Goal: Information Seeking & Learning: Learn about a topic

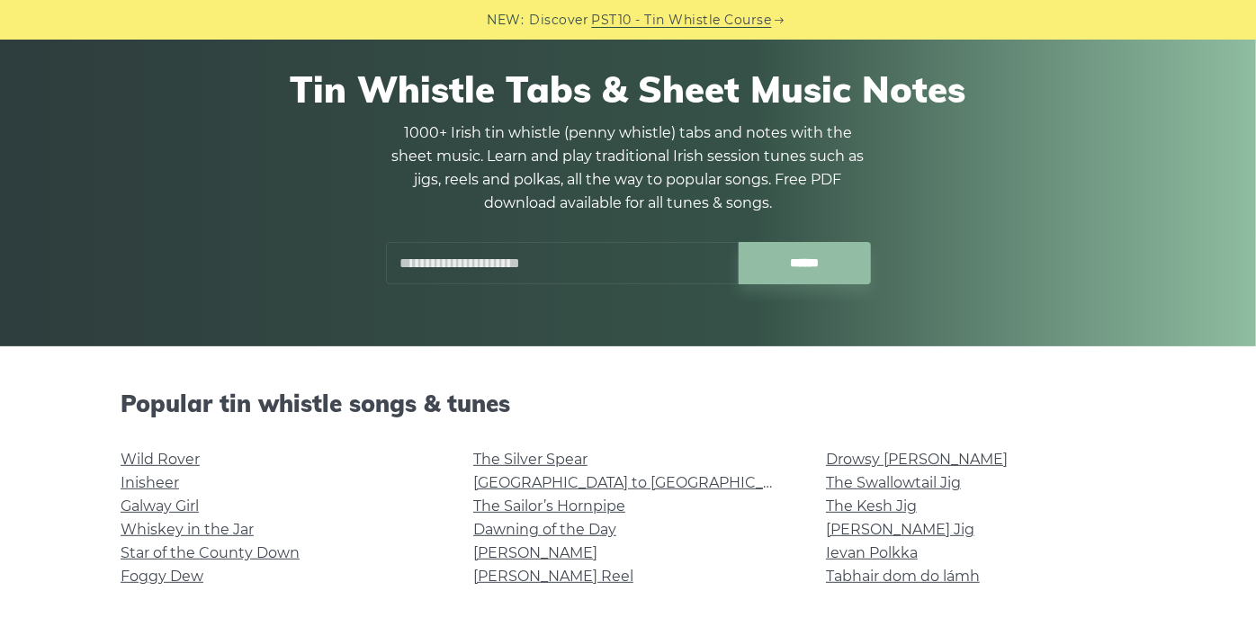
scroll to position [126, 0]
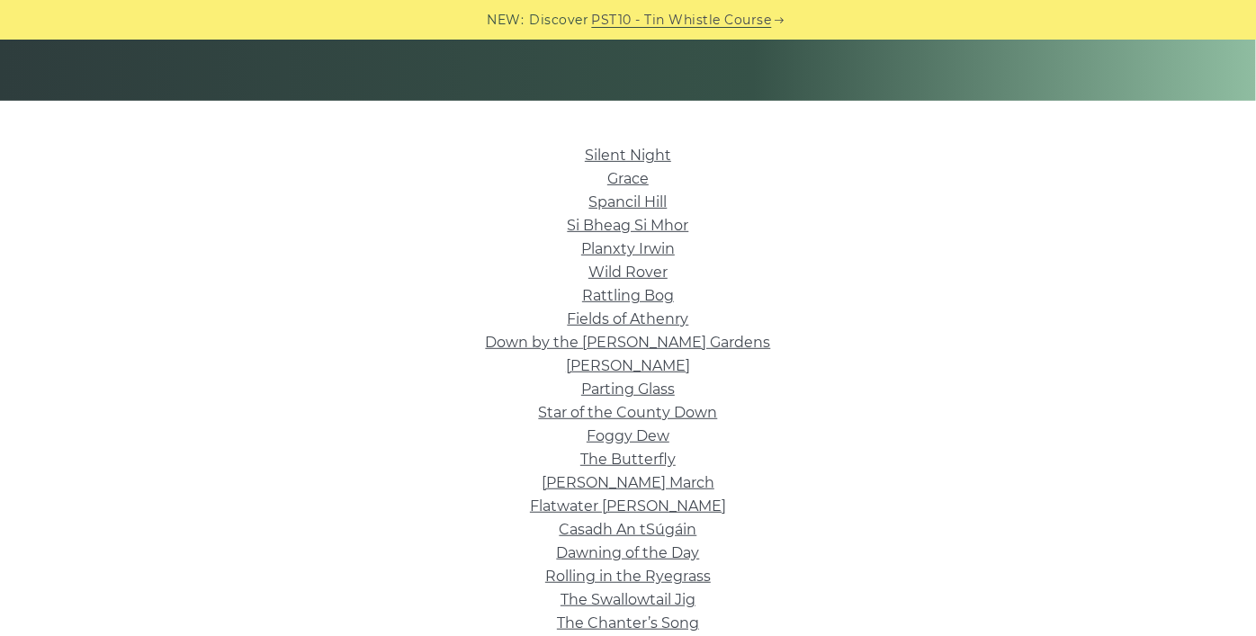
scroll to position [383, 0]
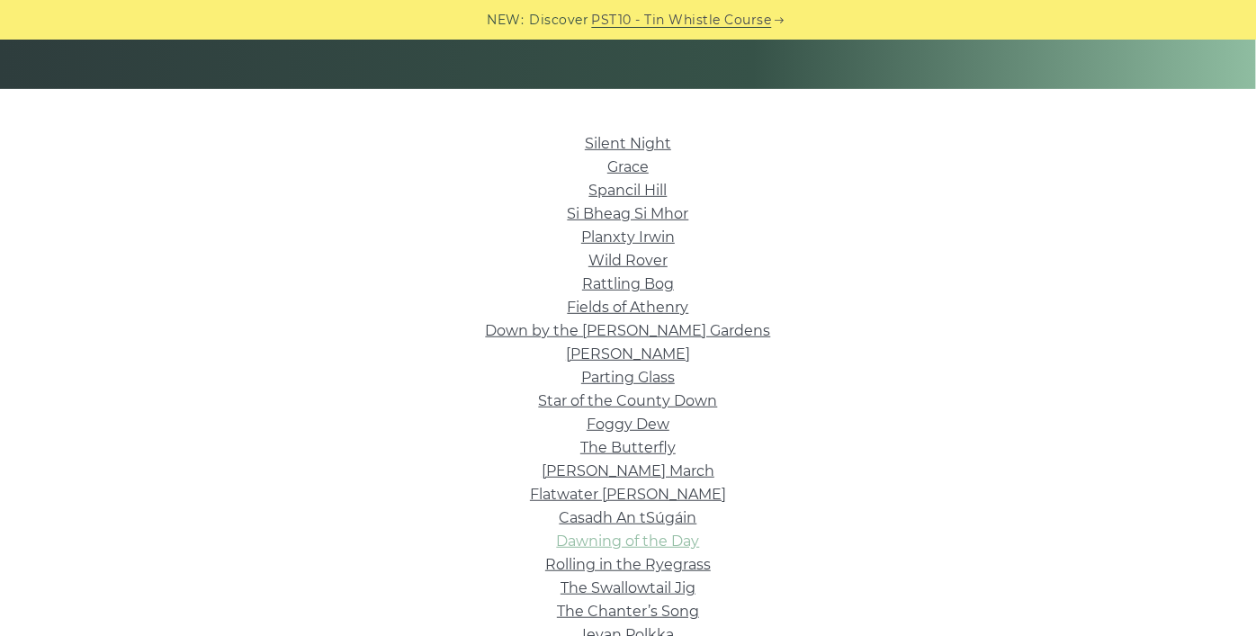
click at [666, 549] on link "Dawning of the Day" at bounding box center [628, 541] width 143 height 17
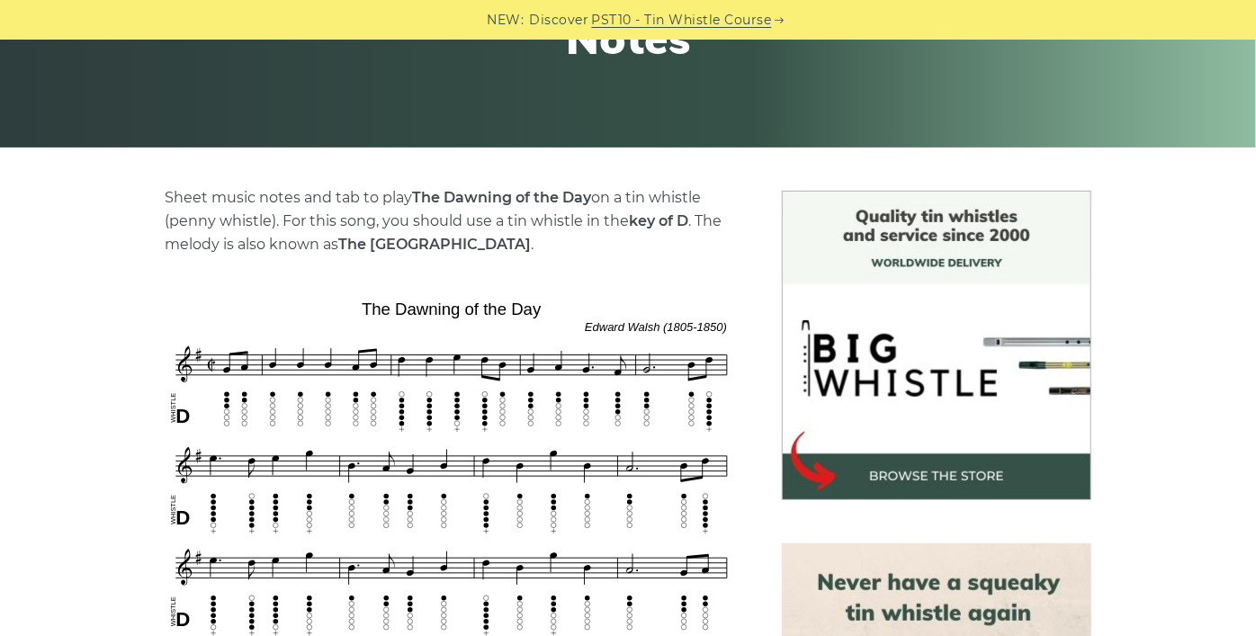
scroll to position [455, 0]
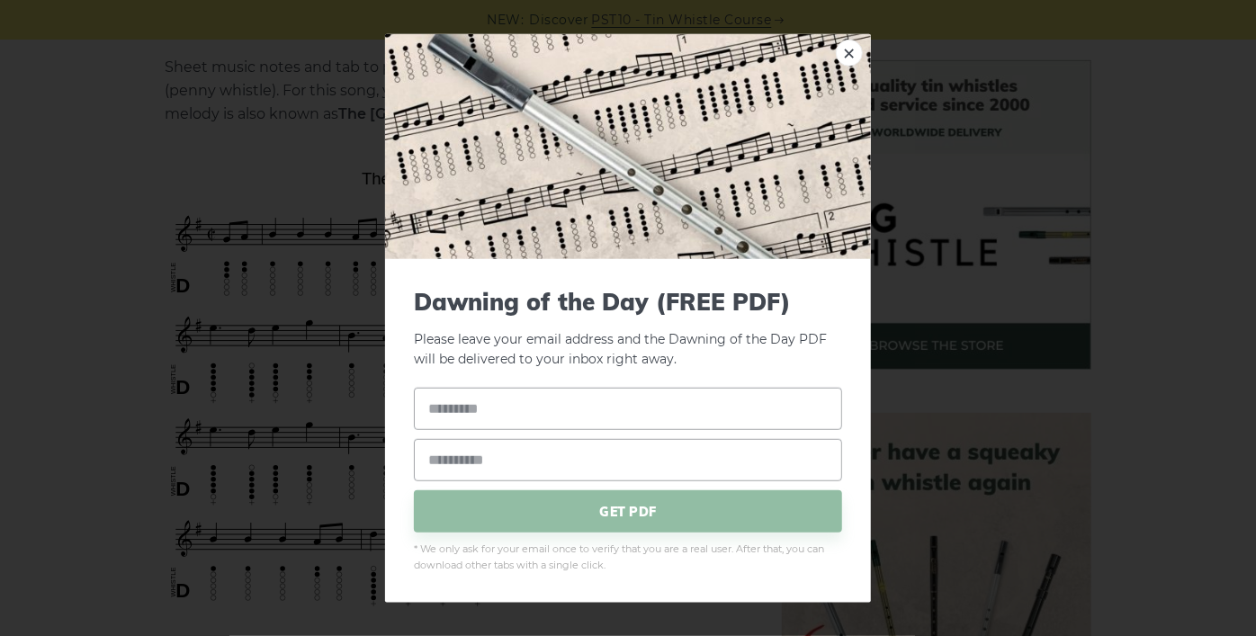
click at [4, 196] on div "× Dawning of the Day (FREE PDF) Please leave your email address and the Dawning…" at bounding box center [628, 318] width 1256 height 636
click at [845, 53] on link "×" at bounding box center [849, 52] width 27 height 27
click at [847, 53] on link "×" at bounding box center [849, 52] width 27 height 27
